Goal: Navigation & Orientation: Find specific page/section

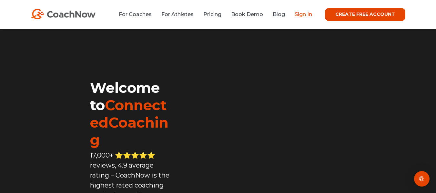
click at [299, 16] on link "Sign In" at bounding box center [302, 14] width 17 height 6
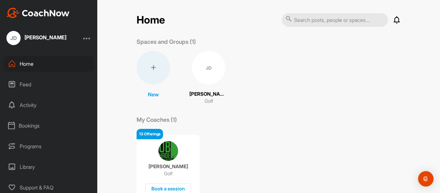
click at [29, 147] on div "Programs" at bounding box center [49, 146] width 91 height 16
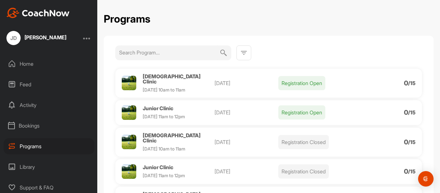
click at [27, 128] on div "Bookings" at bounding box center [49, 126] width 91 height 16
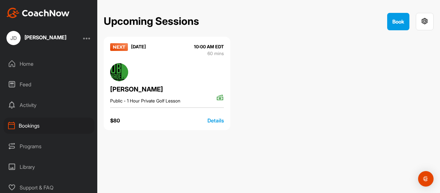
click at [26, 106] on div "Activity" at bounding box center [49, 105] width 91 height 16
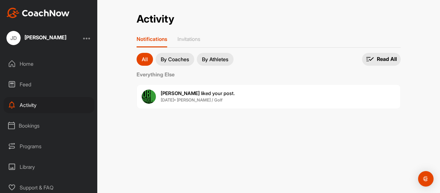
click at [24, 87] on div "Feed" at bounding box center [49, 84] width 91 height 16
